Goal: Task Accomplishment & Management: Complete application form

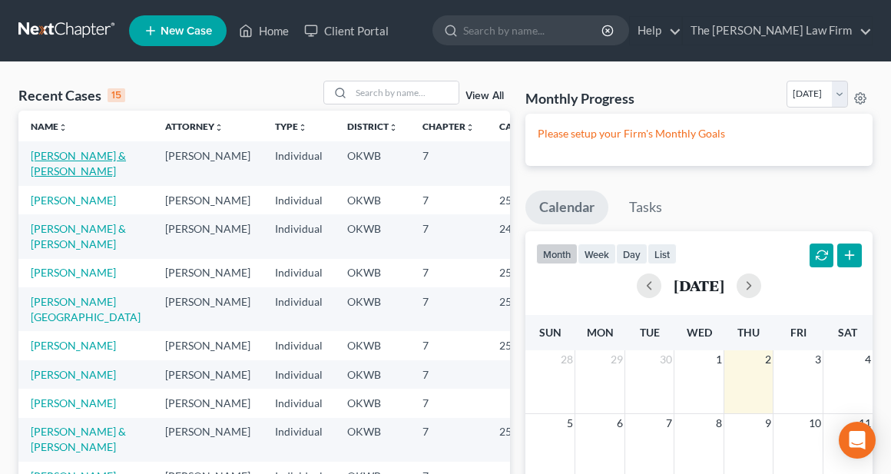
click at [42, 167] on link "[PERSON_NAME] & [PERSON_NAME]" at bounding box center [78, 163] width 95 height 28
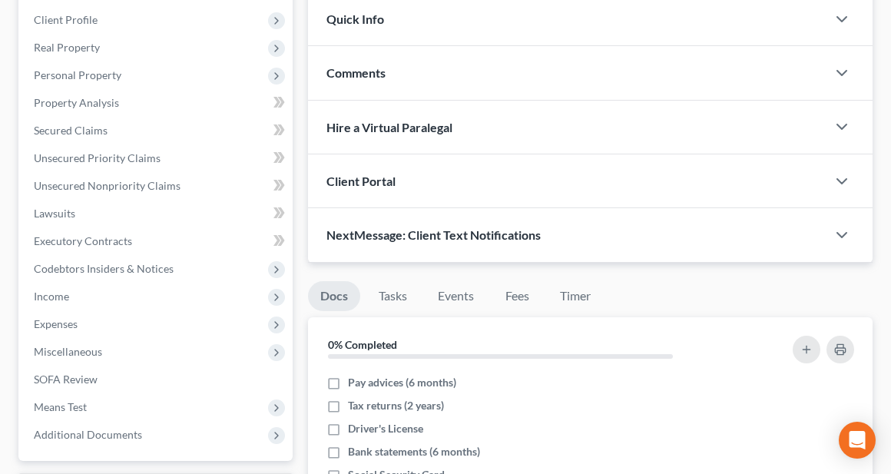
scroll to position [230, 0]
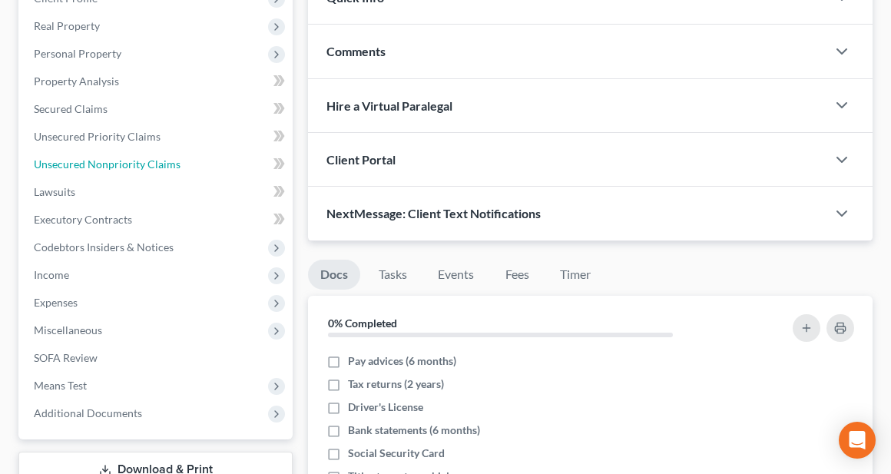
click at [61, 157] on span "Unsecured Nonpriority Claims" at bounding box center [107, 163] width 147 height 13
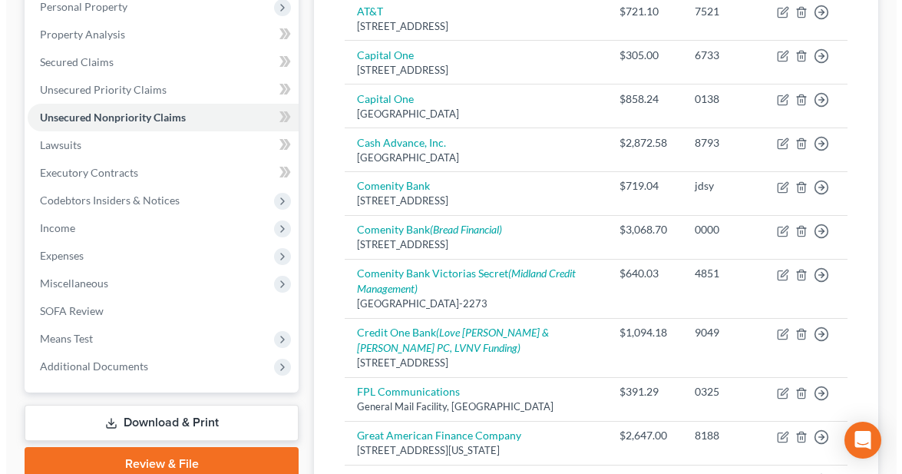
scroll to position [307, 0]
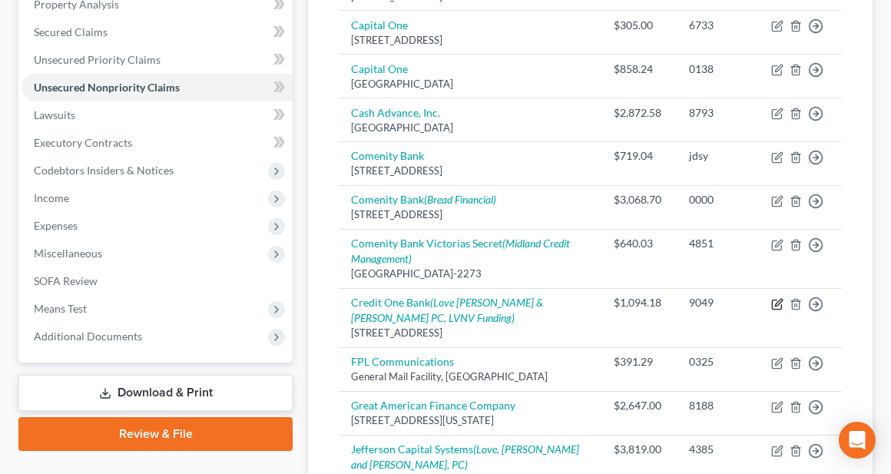
click at [775, 305] on icon "button" at bounding box center [778, 302] width 7 height 7
select select "31"
select select "2"
select select "0"
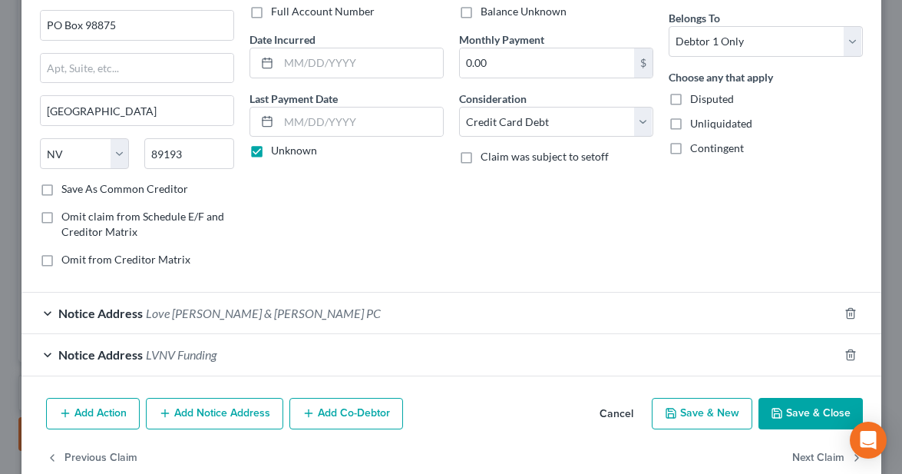
scroll to position [151, 0]
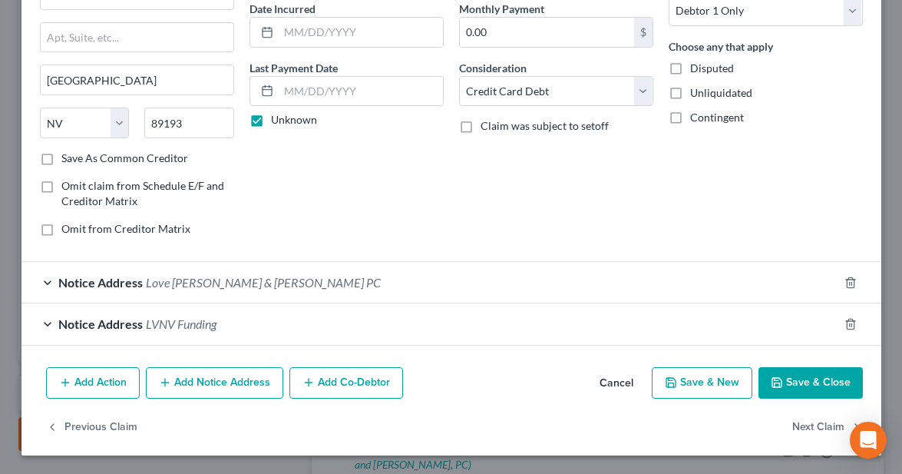
click at [82, 388] on button "Add Action" at bounding box center [93, 383] width 94 height 32
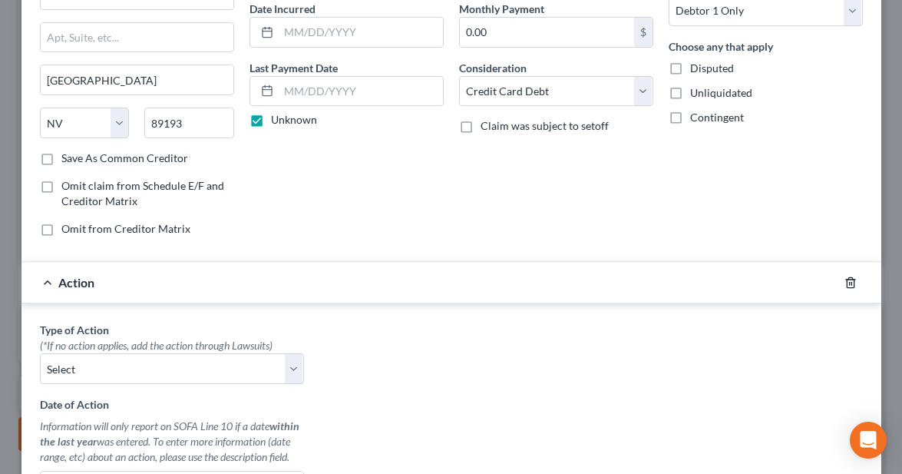
click at [849, 282] on line "button" at bounding box center [849, 283] width 0 height 3
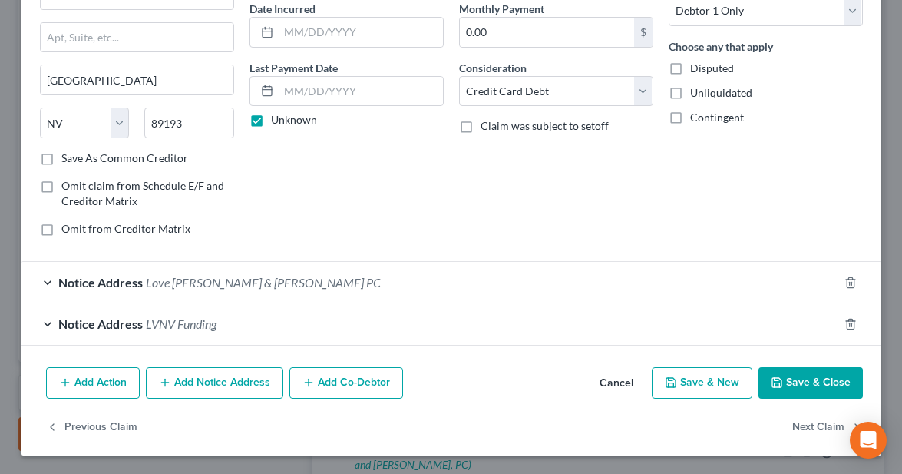
click at [244, 389] on button "Add Notice Address" at bounding box center [214, 383] width 137 height 32
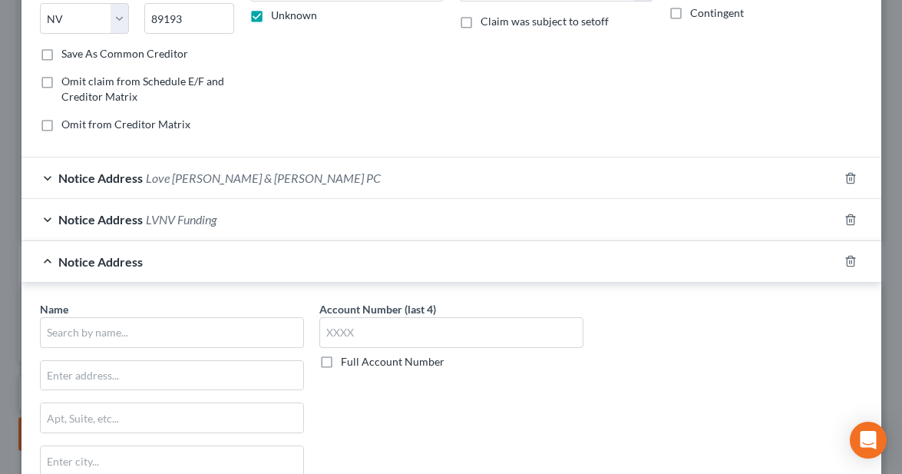
scroll to position [381, 0]
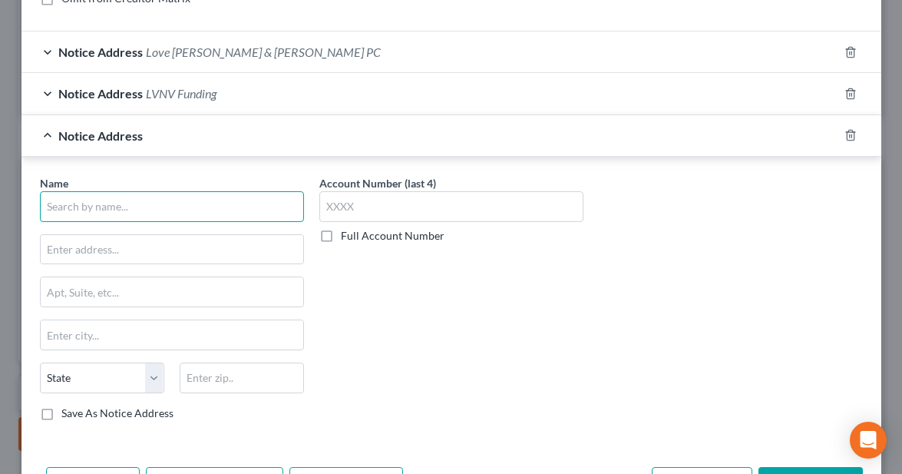
click at [187, 206] on input "text" at bounding box center [172, 206] width 264 height 31
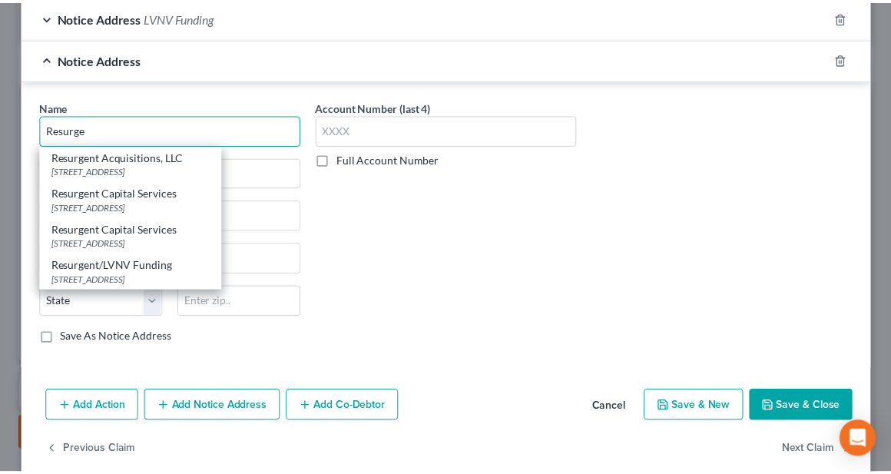
scroll to position [481, 0]
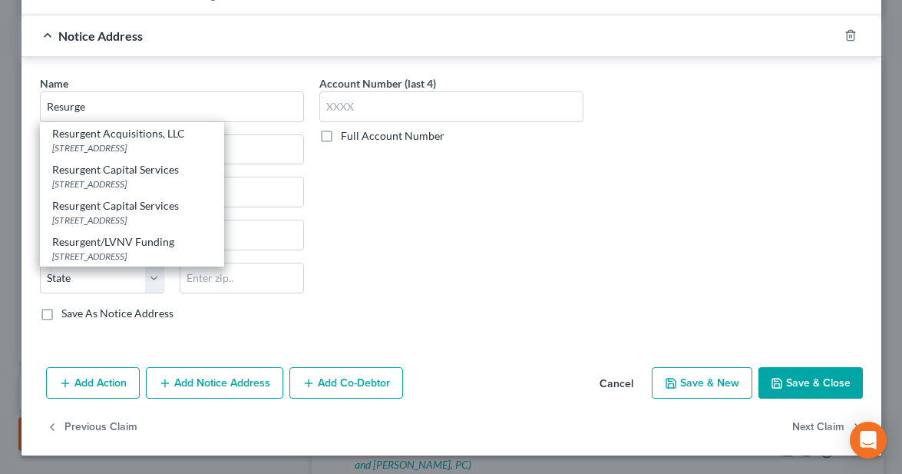
click at [125, 178] on div "[STREET_ADDRESS]" at bounding box center [132, 183] width 160 height 13
type input "Resurgent Capital Services"
type input "PO Box 10497"
type input "[GEOGRAPHIC_DATA]"
select select "42"
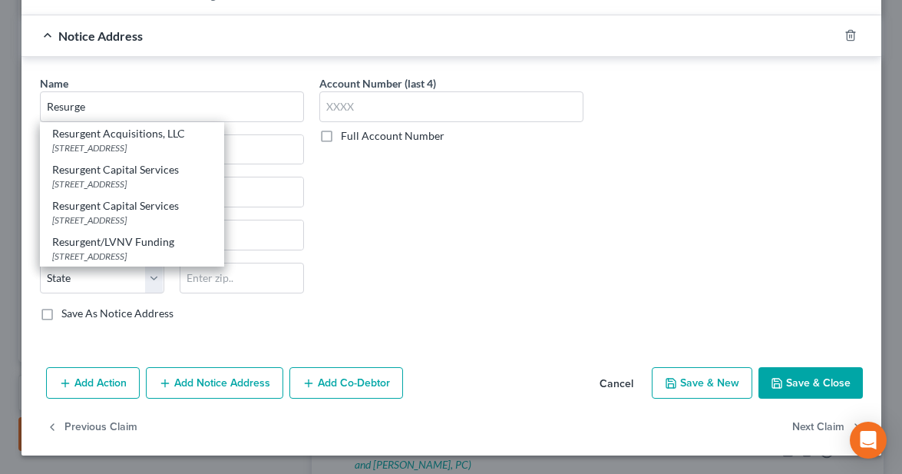
type input "29603"
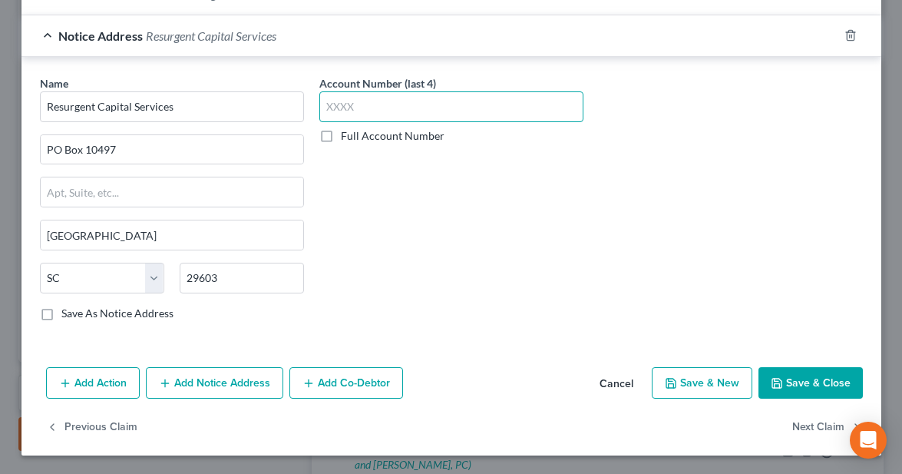
click at [441, 103] on input "text" at bounding box center [451, 106] width 264 height 31
type input "5866"
click at [796, 391] on button "Save & Close" at bounding box center [811, 383] width 104 height 32
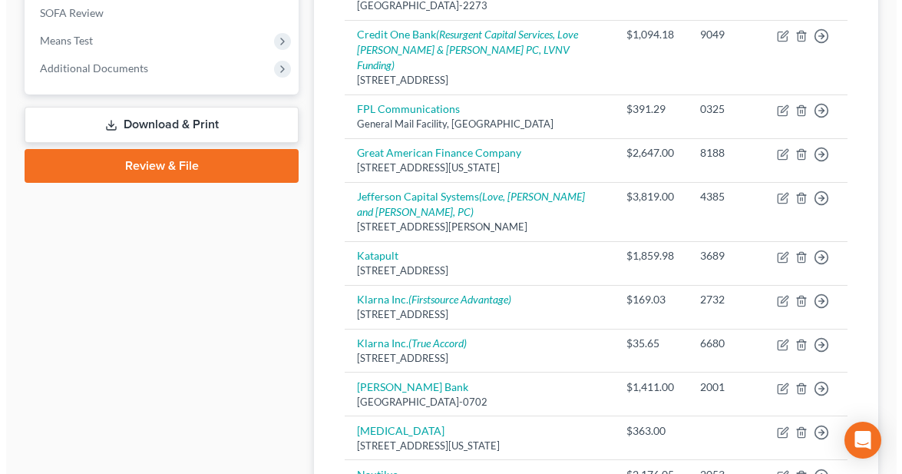
scroll to position [614, 0]
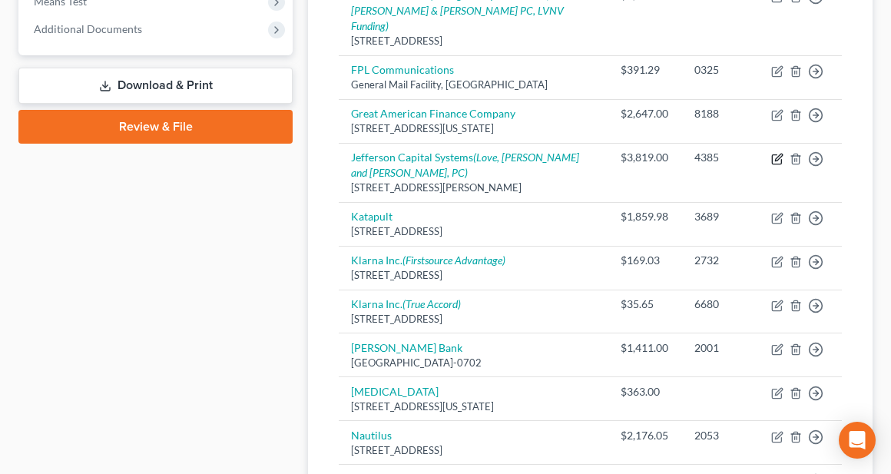
click at [777, 153] on icon "button" at bounding box center [777, 159] width 12 height 12
select select "24"
select select "10"
select select "2"
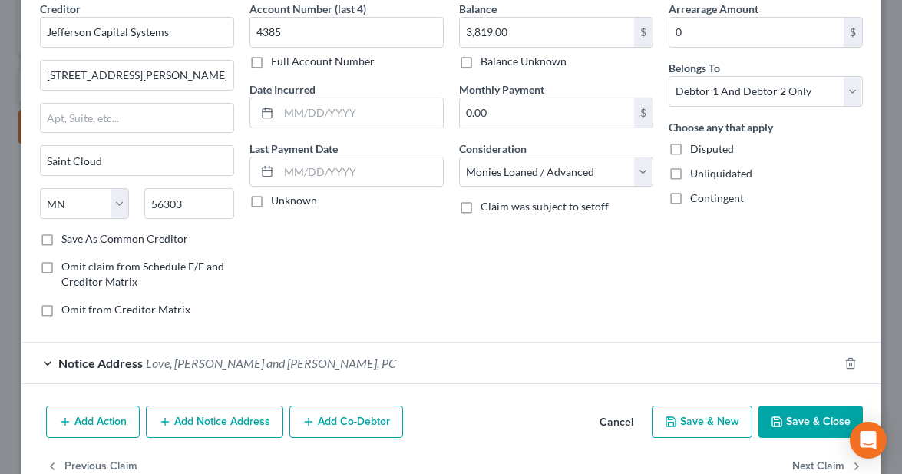
scroll to position [108, 0]
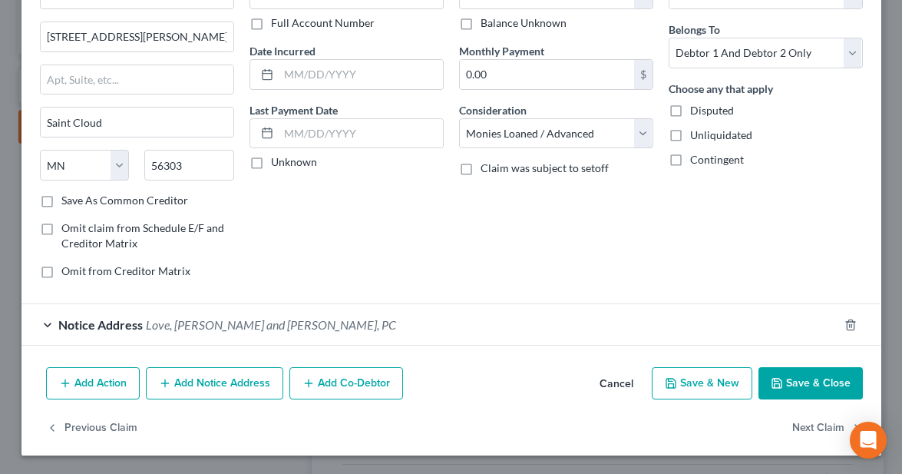
click at [218, 390] on button "Add Notice Address" at bounding box center [214, 383] width 137 height 32
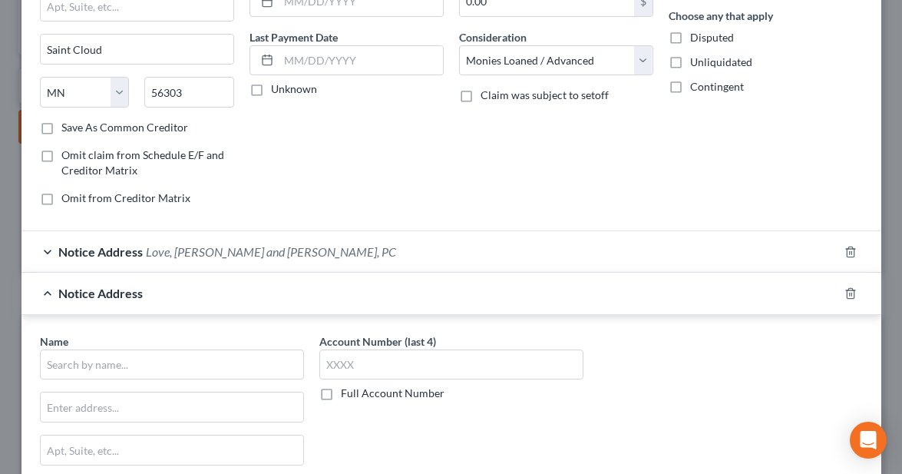
scroll to position [262, 0]
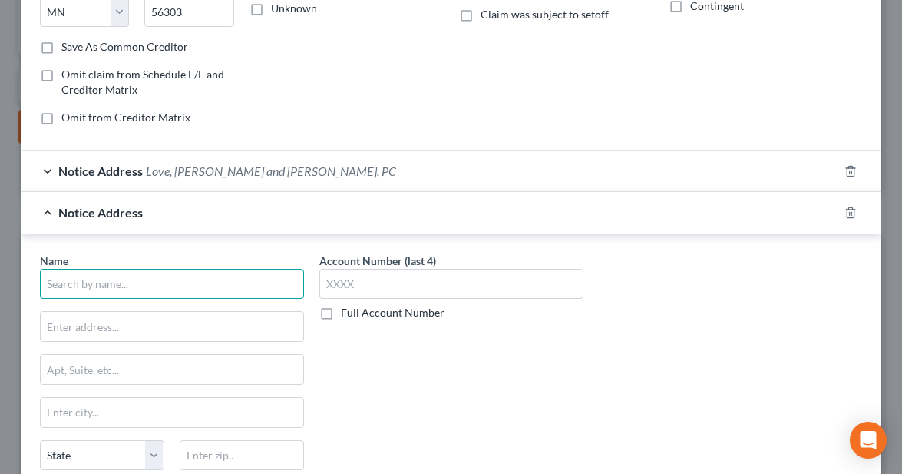
paste input "ABC LEGAL SERVICES, LLC"
click at [71, 281] on input "ABC LEGAL SERVICES, LLC" at bounding box center [172, 284] width 264 height 31
type input "ABC Legal Services, LLC"
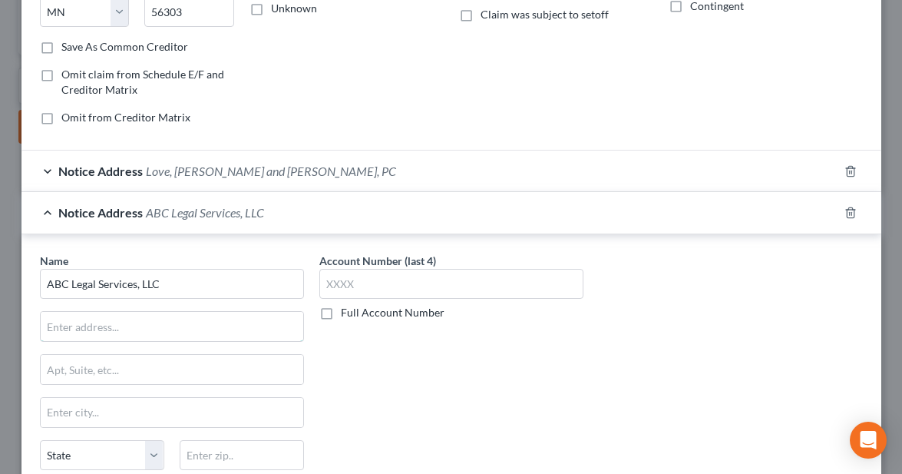
click at [115, 330] on input "text" at bounding box center [172, 326] width 263 height 29
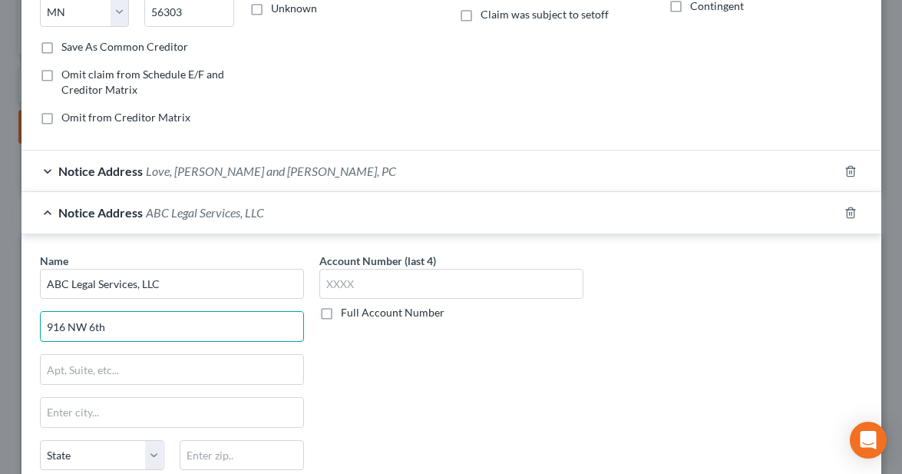
type input "916 NW 6th"
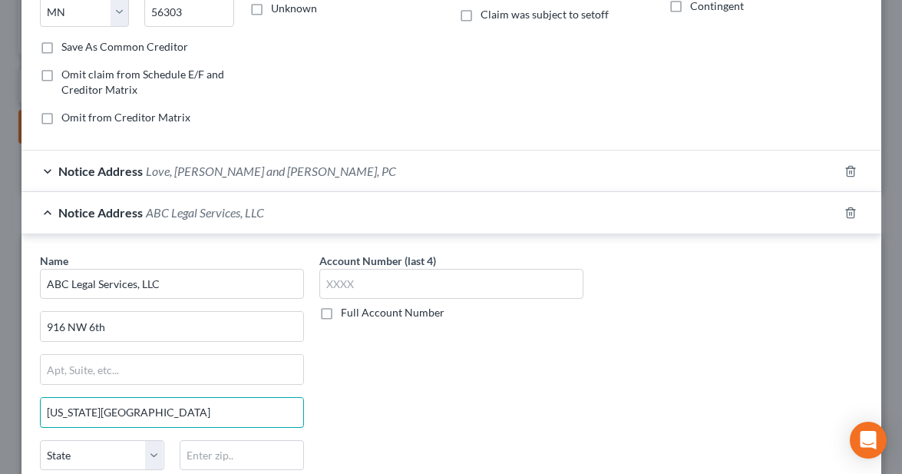
type input "[US_STATE][GEOGRAPHIC_DATA]"
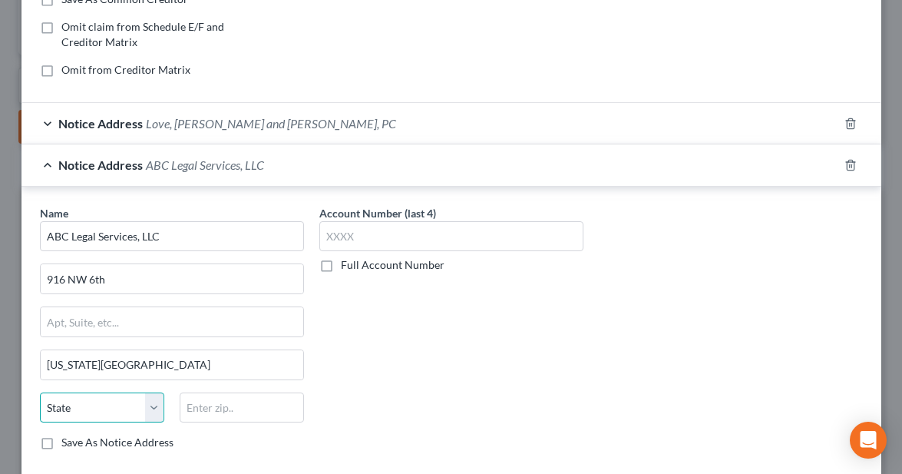
scroll to position [339, 0]
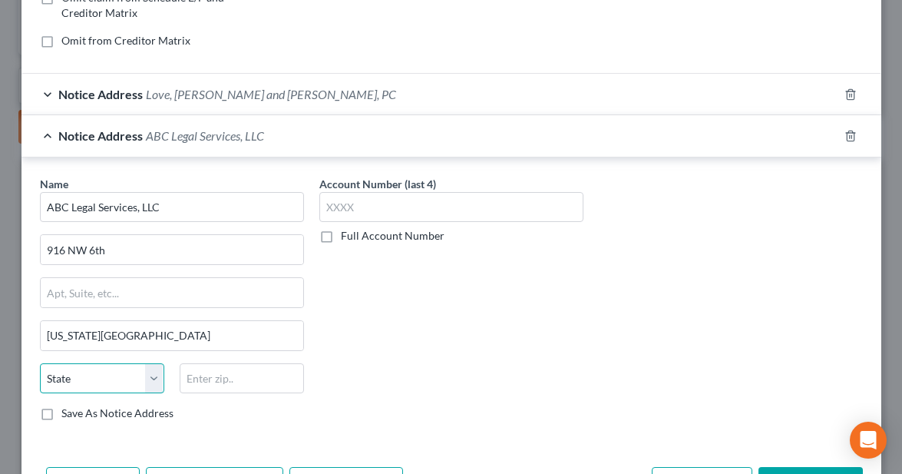
click at [144, 380] on select "State [US_STATE] AK AR AZ CA CO CT DE DC [GEOGRAPHIC_DATA] [GEOGRAPHIC_DATA] GU…" at bounding box center [102, 378] width 124 height 31
select select "37"
click at [40, 363] on select "State [US_STATE] AK AR AZ CA CO CT DE DC [GEOGRAPHIC_DATA] [GEOGRAPHIC_DATA] GU…" at bounding box center [102, 378] width 124 height 31
click at [249, 375] on input "text" at bounding box center [242, 378] width 124 height 31
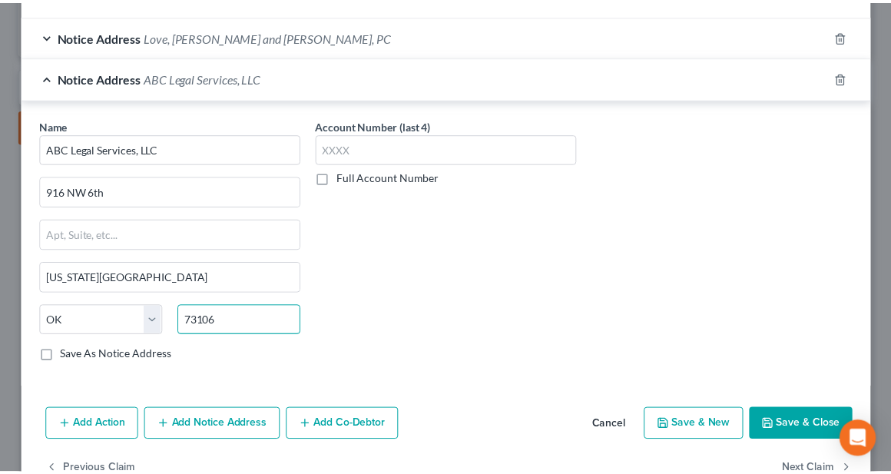
scroll to position [415, 0]
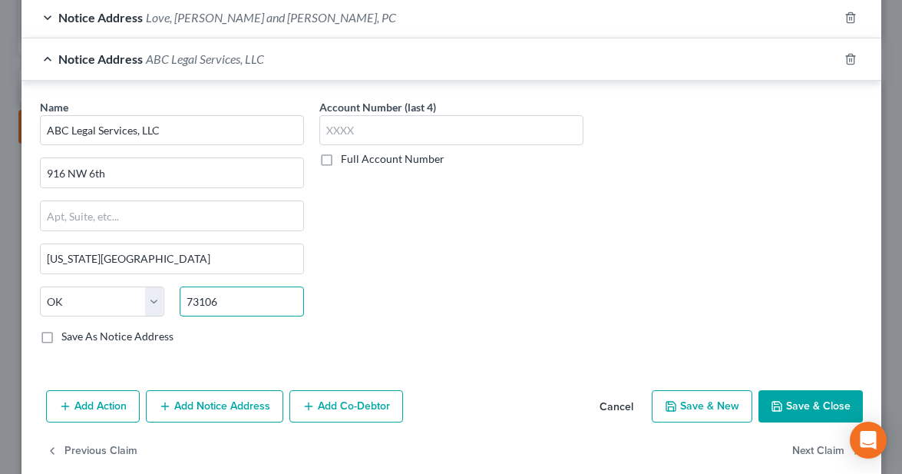
type input "73106"
click at [786, 408] on button "Save & Close" at bounding box center [811, 406] width 104 height 32
